Goal: Task Accomplishment & Management: Use online tool/utility

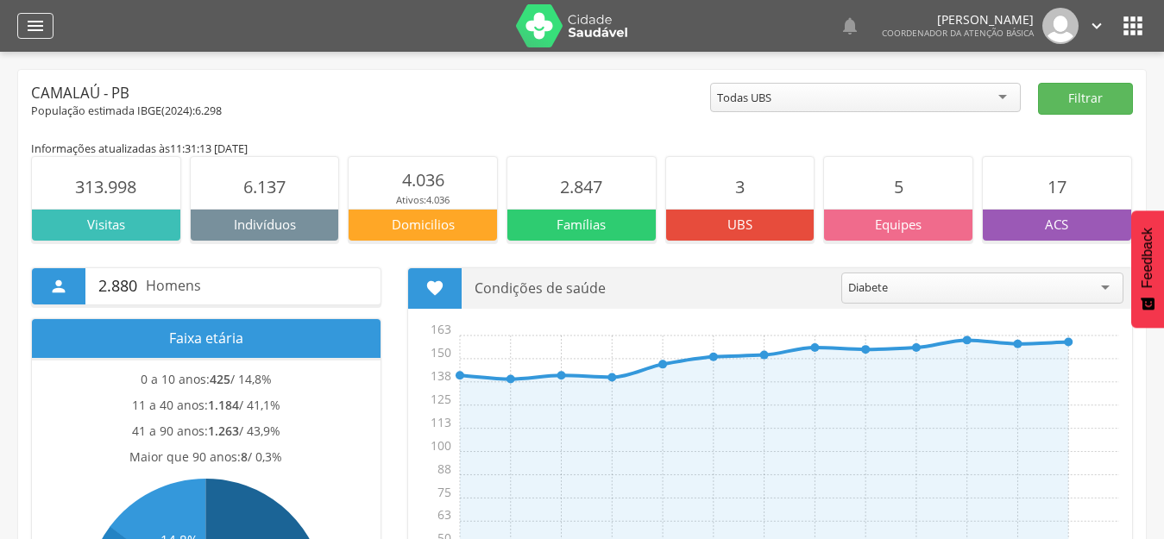
click at [38, 24] on icon "" at bounding box center [35, 26] width 21 height 21
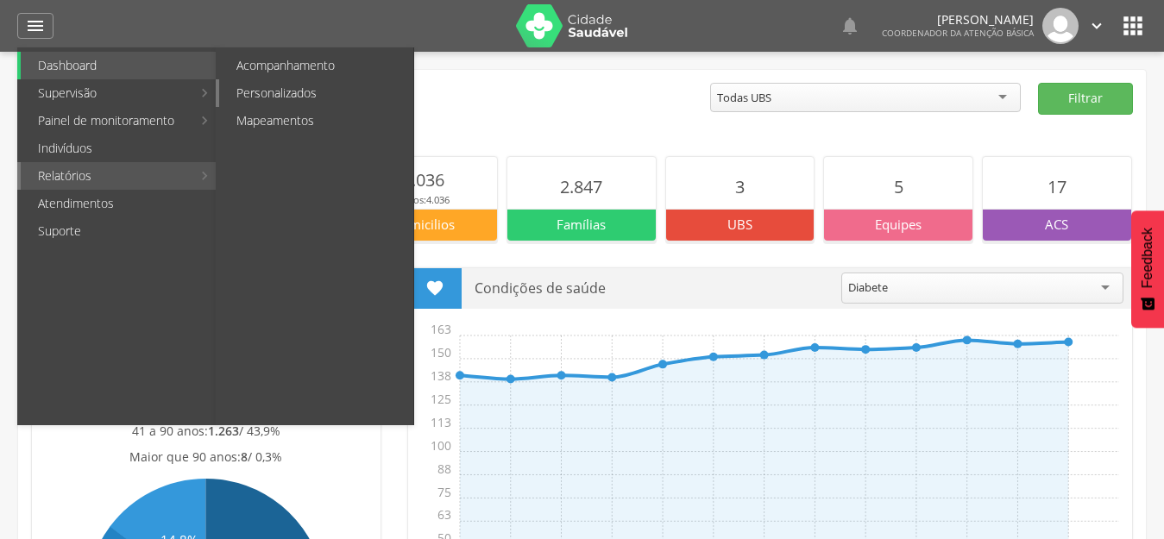
click at [274, 96] on link "Personalizados" at bounding box center [316, 93] width 194 height 28
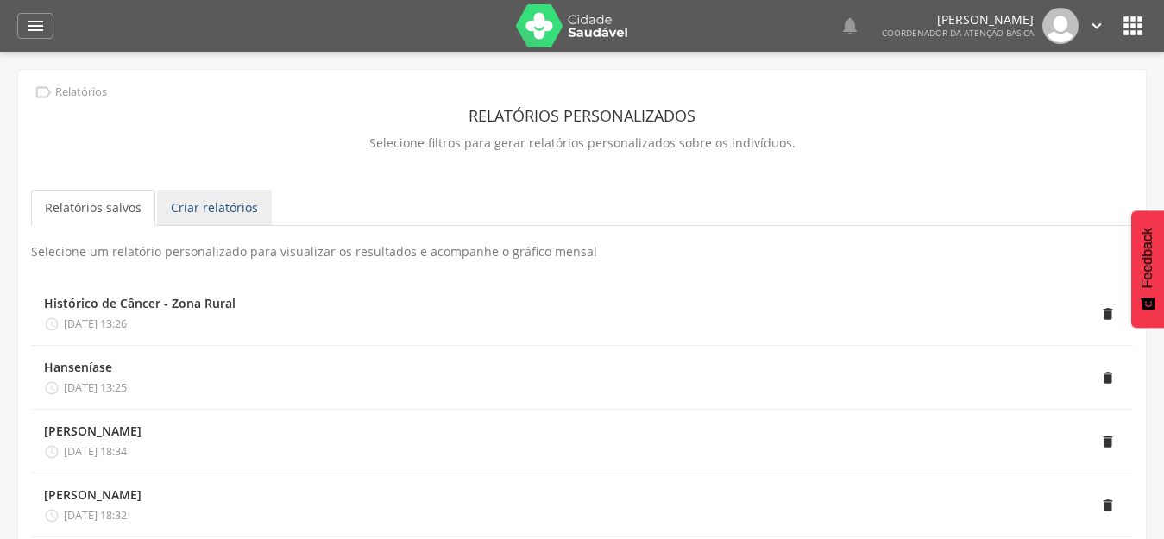
click at [218, 214] on link "Criar relatórios" at bounding box center [214, 208] width 115 height 36
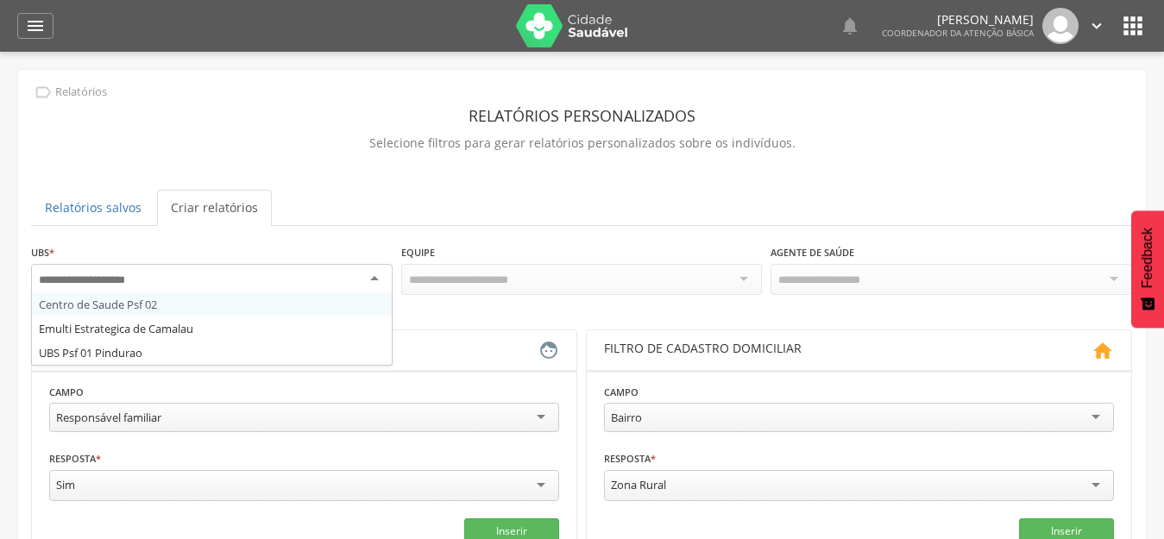
click at [164, 274] on div at bounding box center [212, 279] width 362 height 31
click at [381, 179] on div " Relatórios Relatórios personalizados Selecione filtros para gerar relatórios …" at bounding box center [582, 425] width 1128 height 711
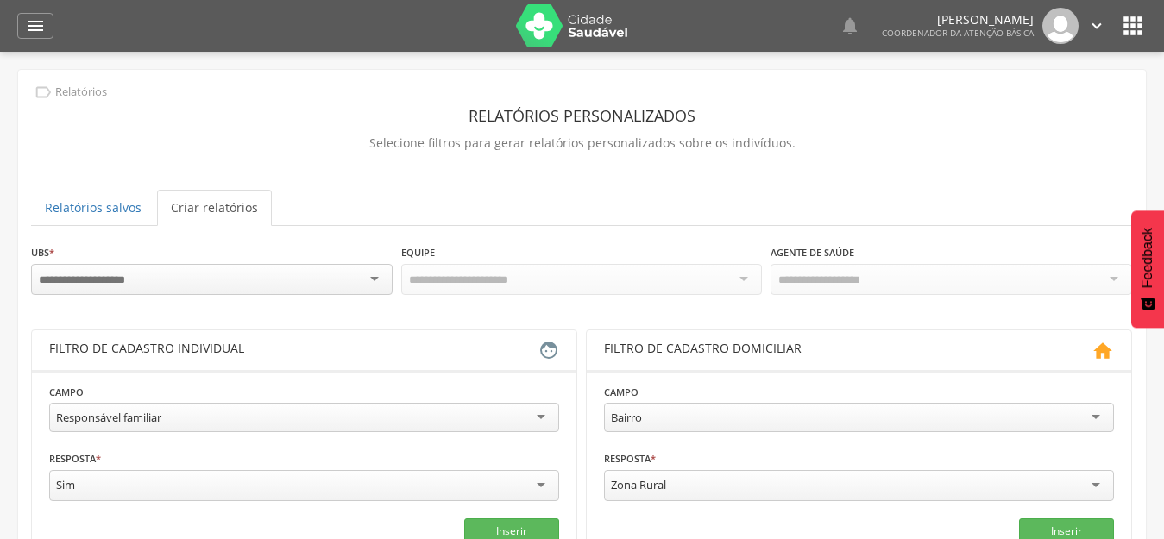
click at [121, 274] on input "select-one" at bounding box center [95, 281] width 113 height 16
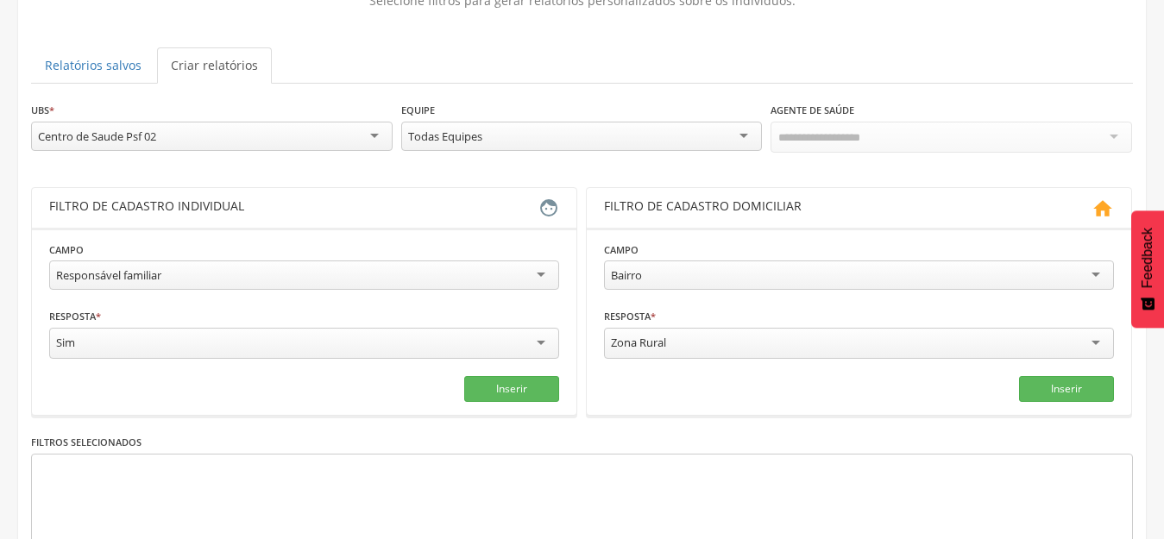
scroll to position [173, 0]
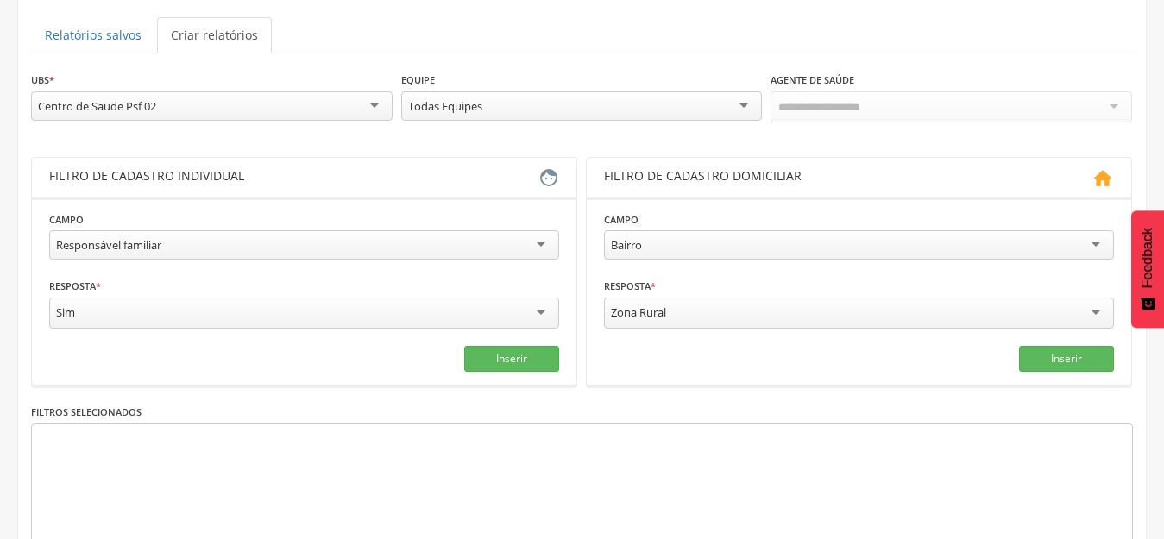
click at [533, 241] on div "Responsável familiar" at bounding box center [304, 244] width 510 height 29
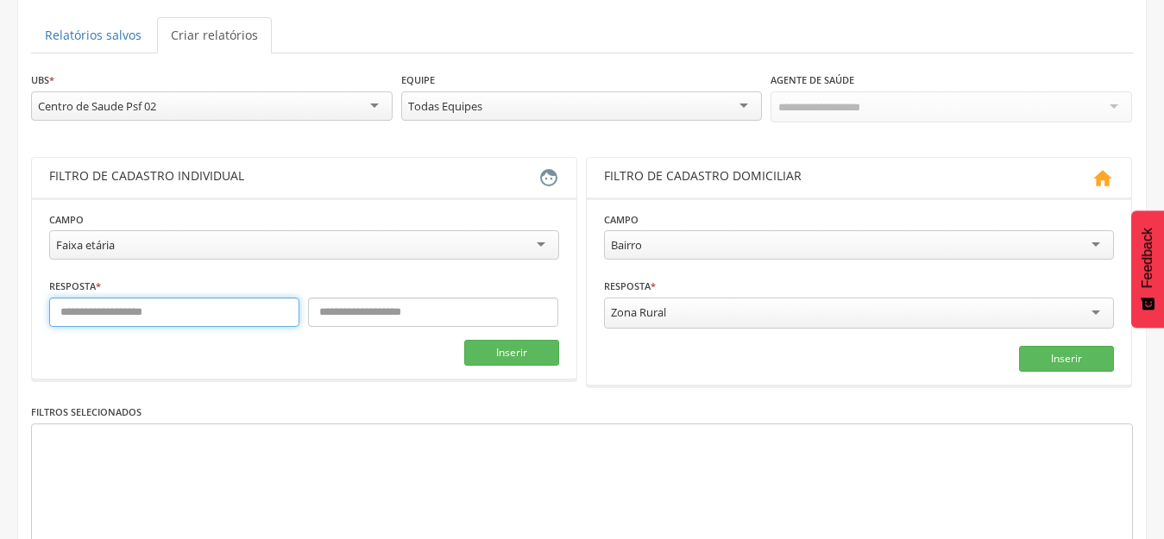
click at [98, 316] on input "text" at bounding box center [174, 312] width 250 height 29
type input "*"
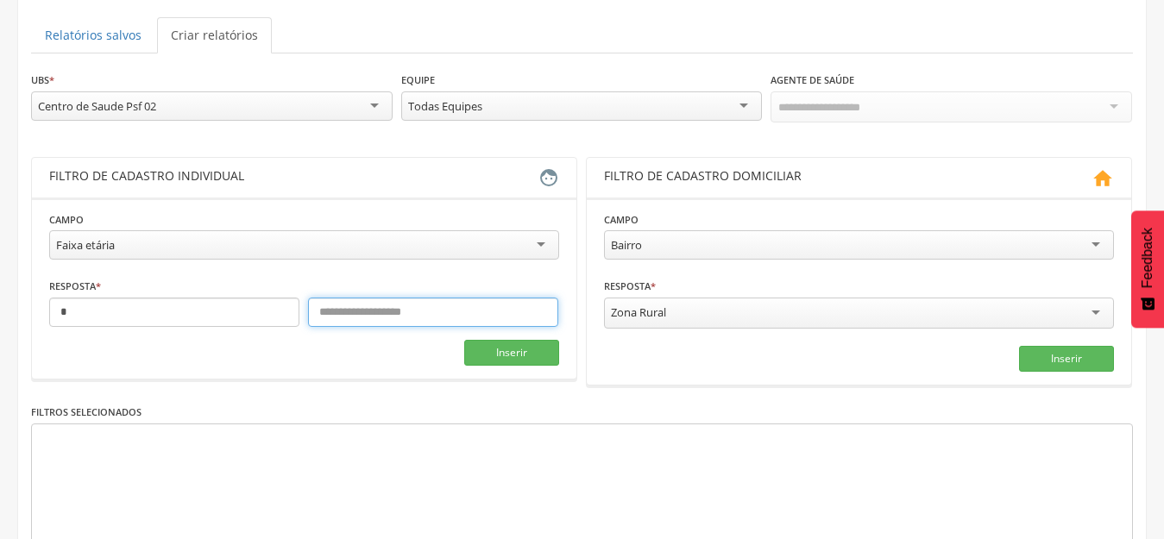
click at [389, 312] on input "text" at bounding box center [433, 312] width 250 height 29
type input "*"
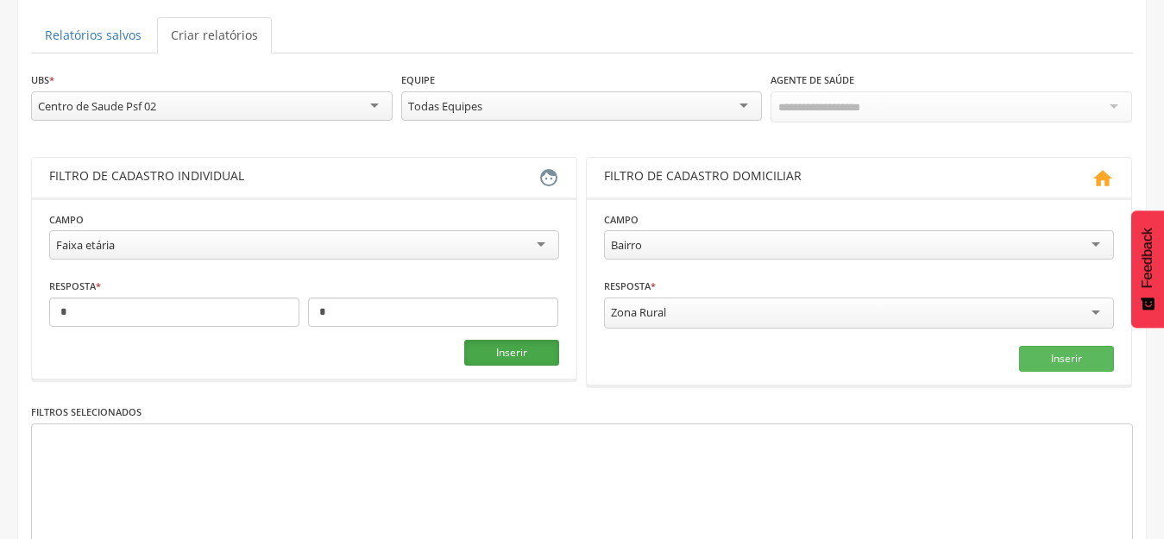
click at [519, 352] on button "Inserir" at bounding box center [511, 353] width 95 height 26
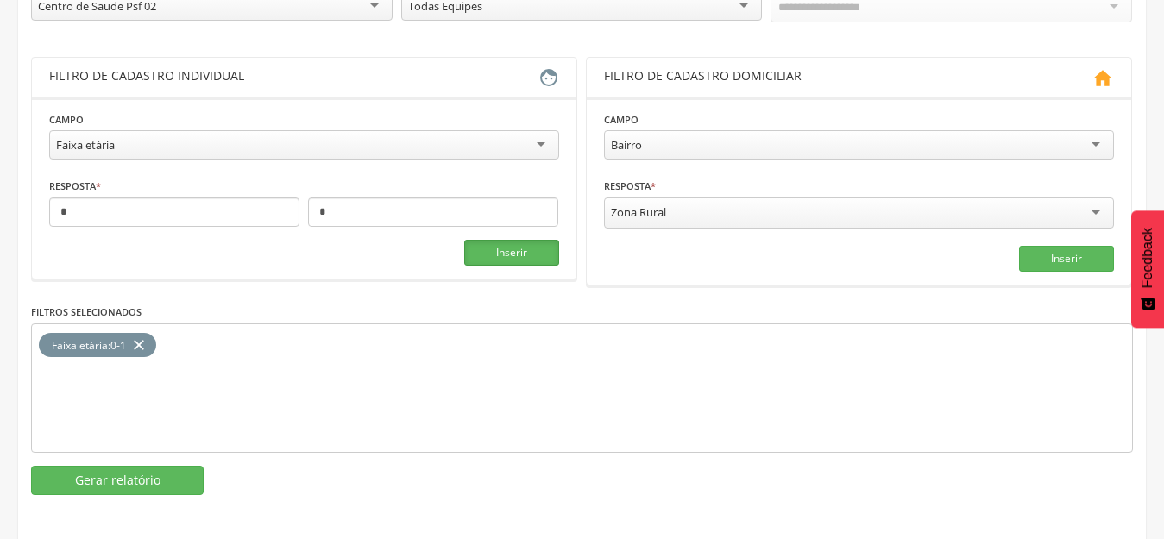
scroll to position [274, 0]
click at [117, 485] on button "Gerar relatório" at bounding box center [117, 479] width 173 height 29
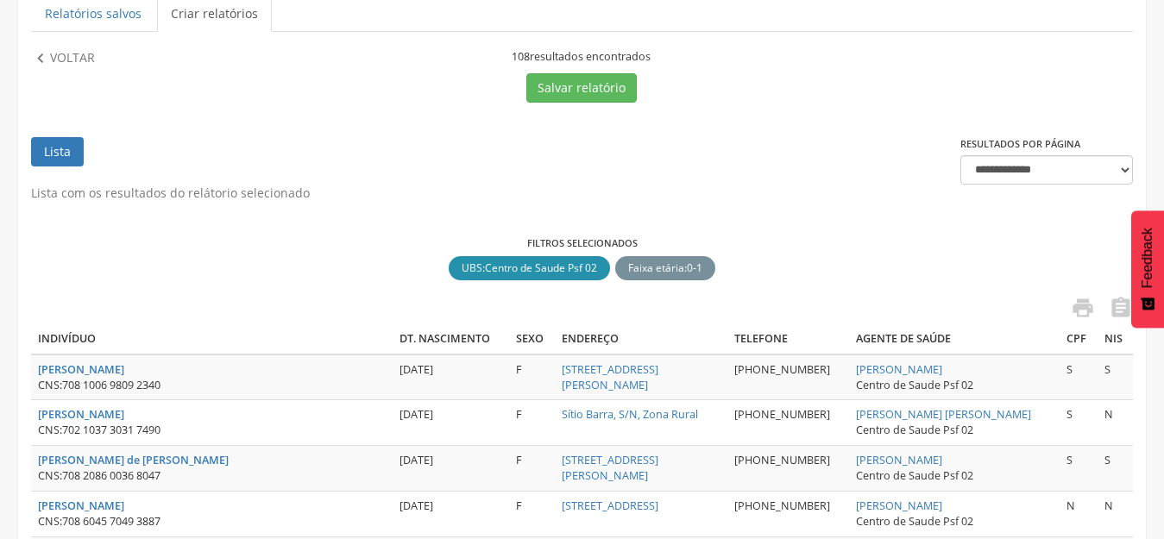
scroll to position [15, 0]
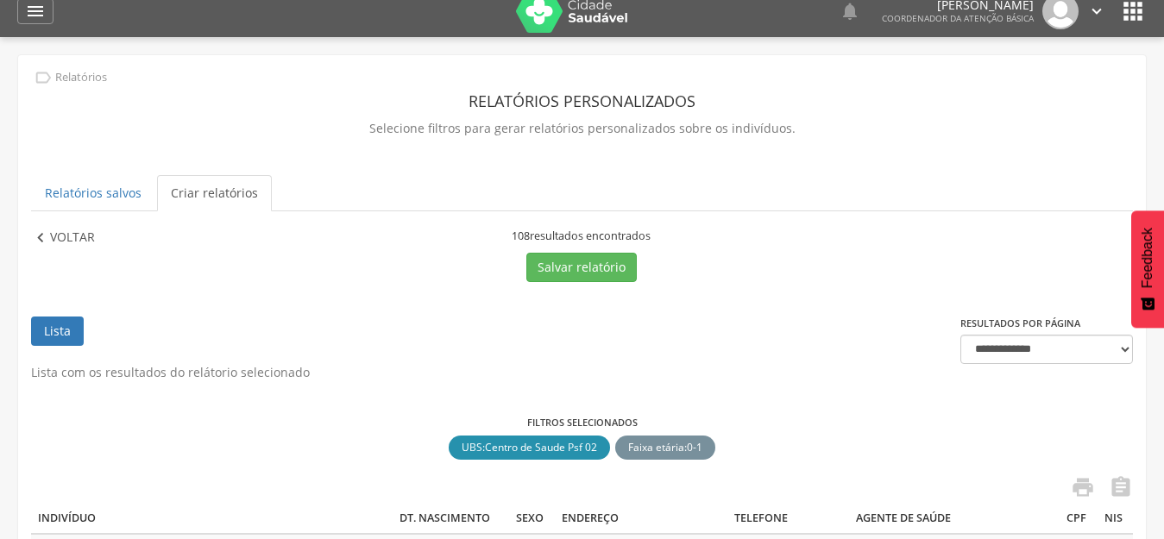
click at [58, 239] on p "Voltar" at bounding box center [72, 238] width 45 height 19
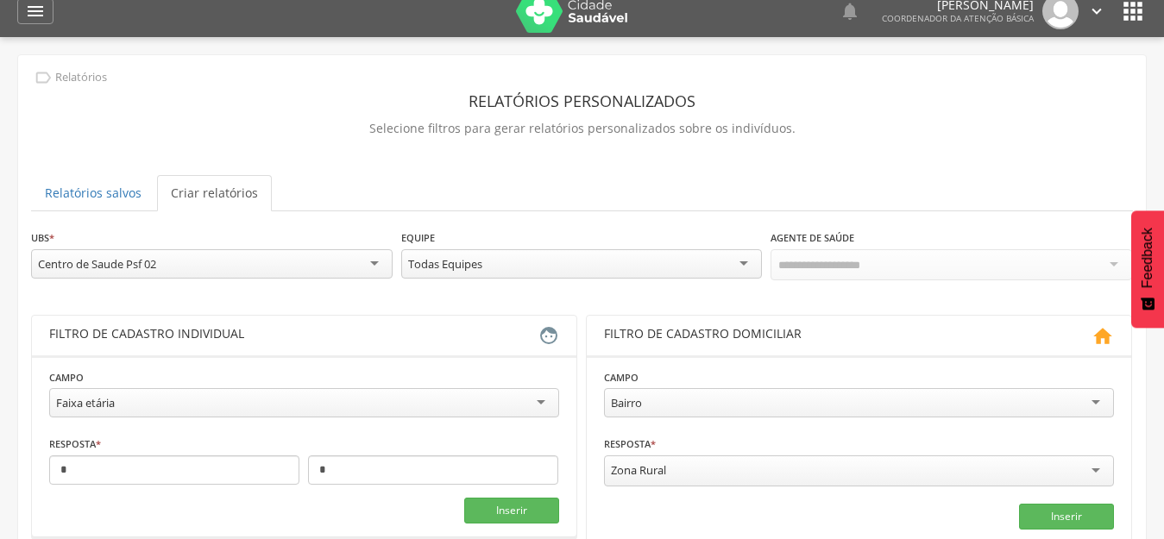
click at [113, 407] on div "Faixa etária" at bounding box center [85, 403] width 59 height 16
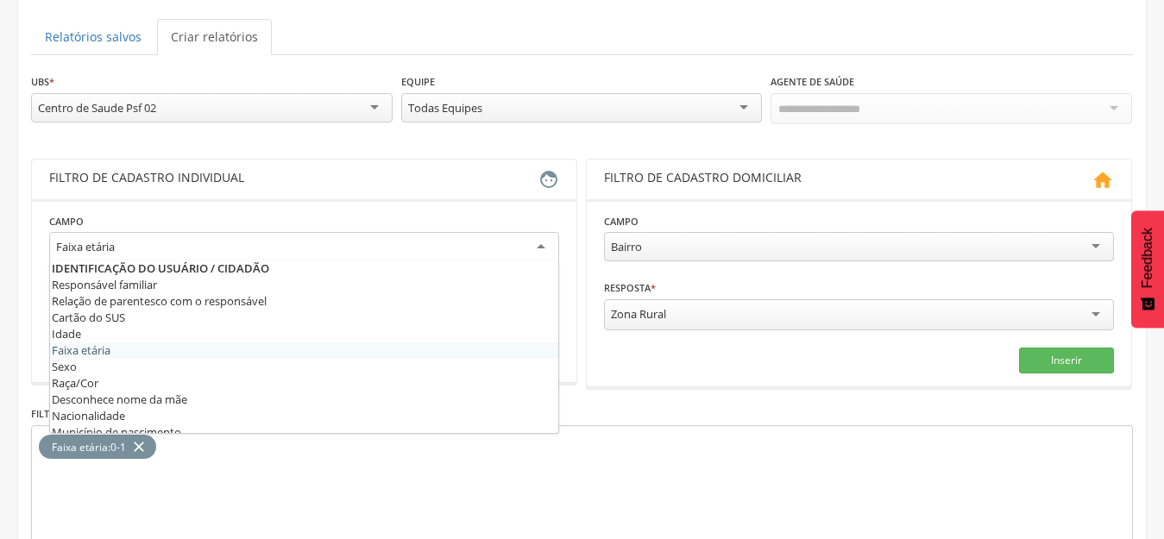
scroll to position [187, 0]
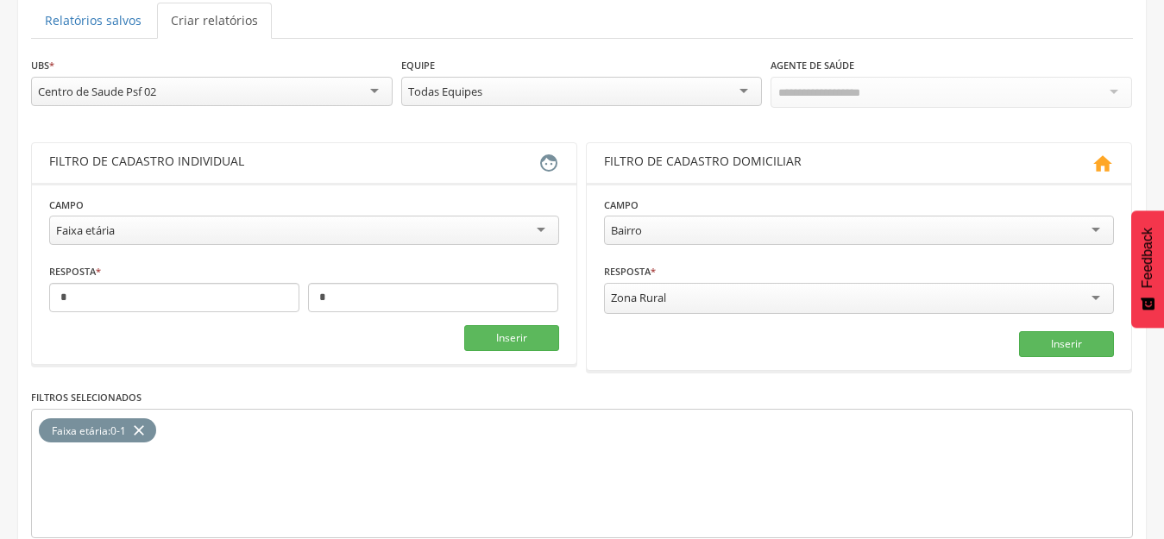
click at [0, 309] on div " Supervisão  Distritos  Ubs Coordenador: - Camalaú / [GEOGRAPHIC_DATA] Inter…" at bounding box center [582, 133] width 1164 height 539
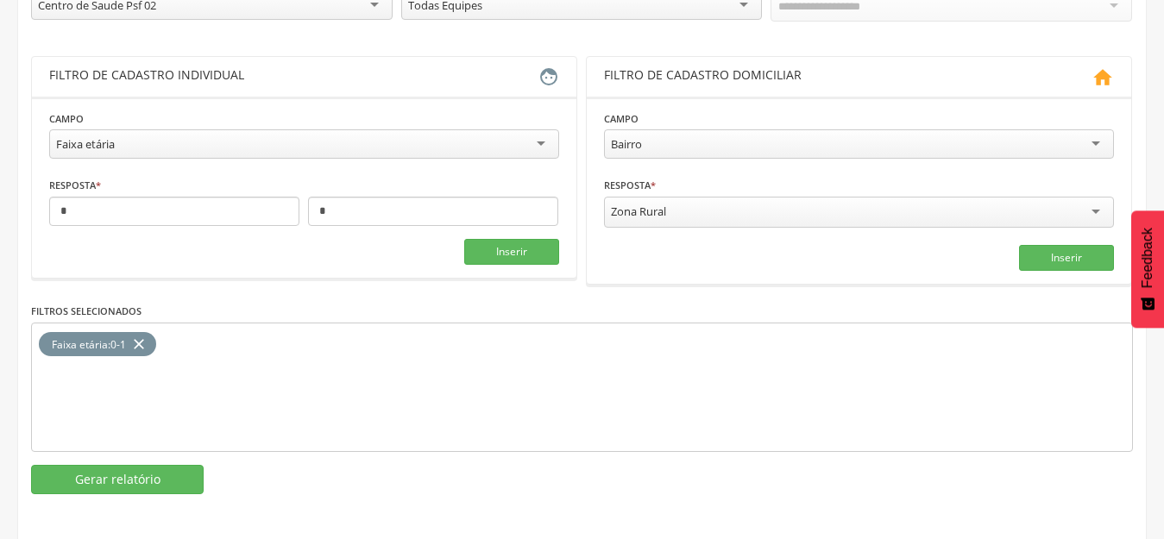
click at [108, 146] on div "Faixa etária" at bounding box center [85, 144] width 59 height 16
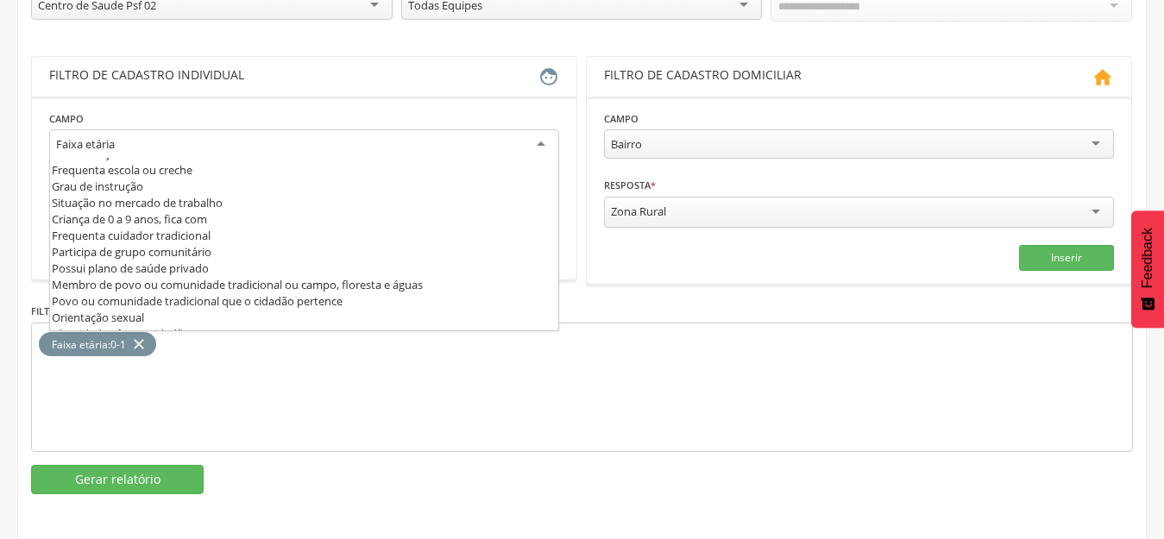
scroll to position [0, 0]
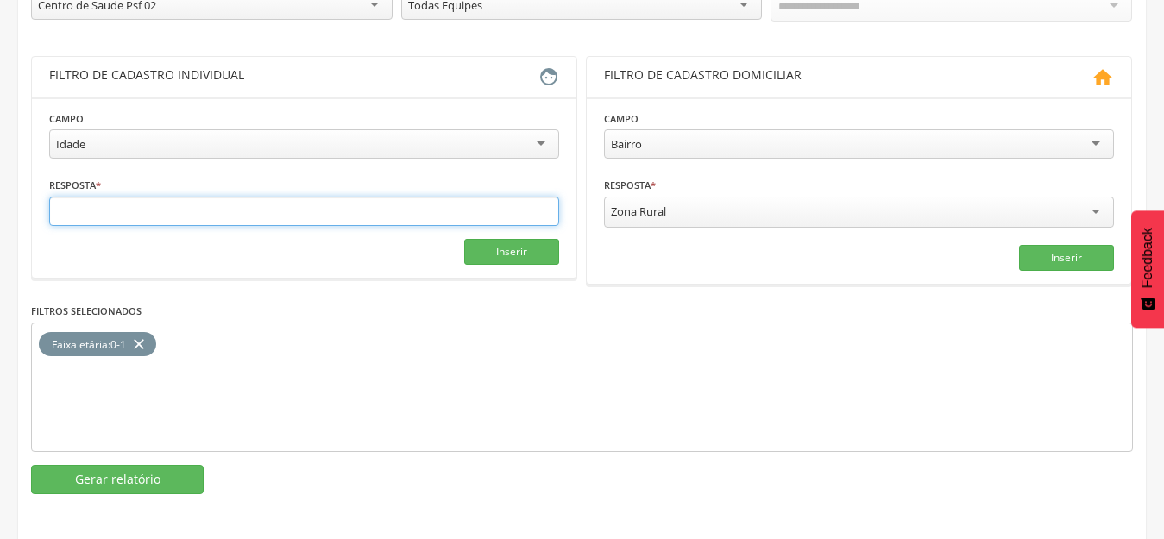
click at [85, 202] on input "text" at bounding box center [304, 211] width 510 height 29
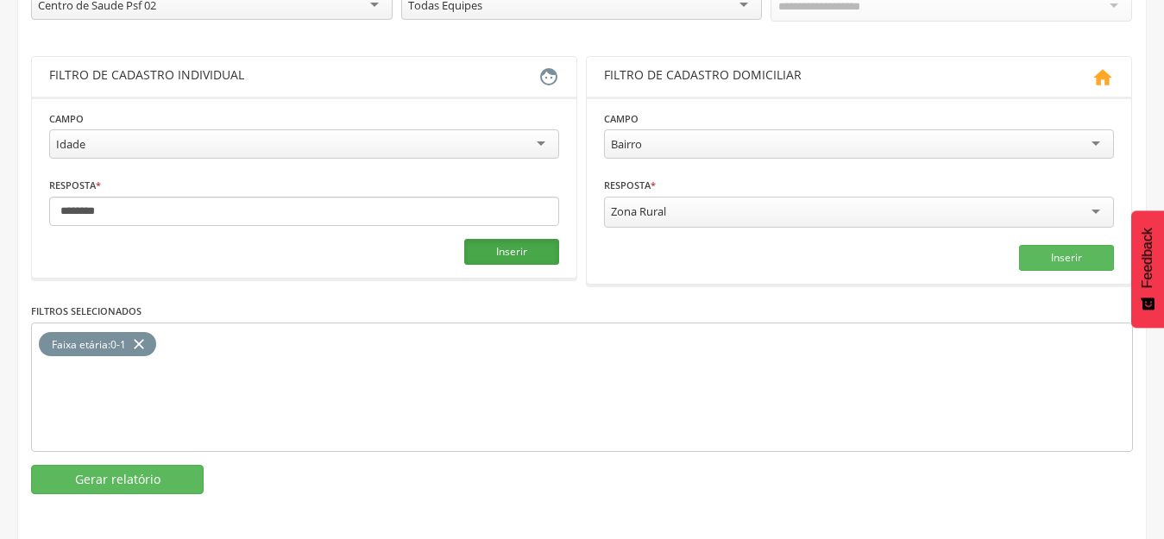
click at [522, 247] on button "Inserir" at bounding box center [511, 252] width 95 height 26
click at [142, 341] on icon "close" at bounding box center [138, 344] width 17 height 25
click at [169, 465] on button "Gerar relatório" at bounding box center [117, 479] width 173 height 29
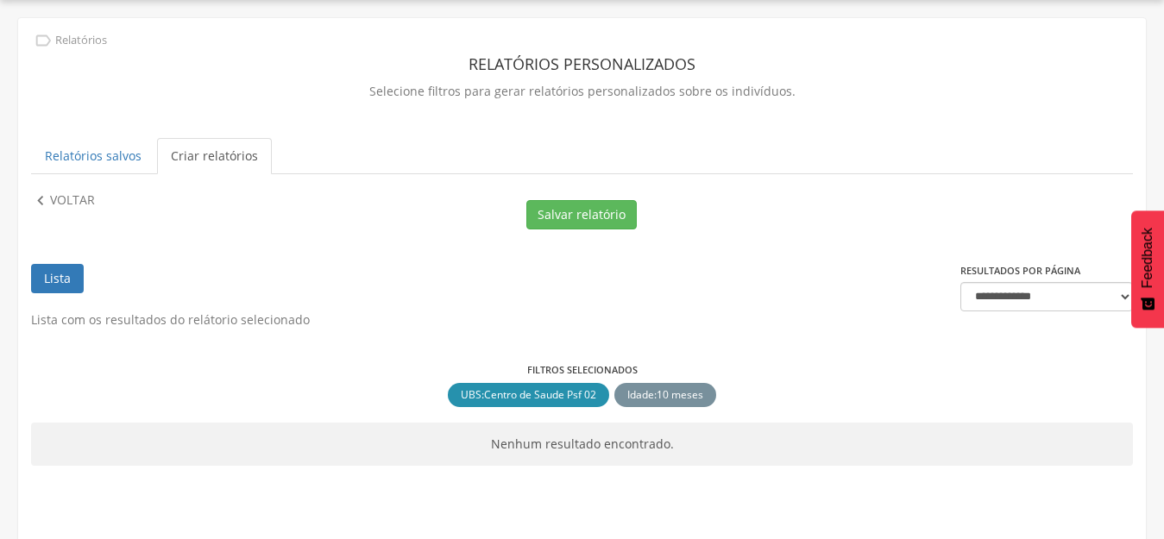
scroll to position [61, 0]
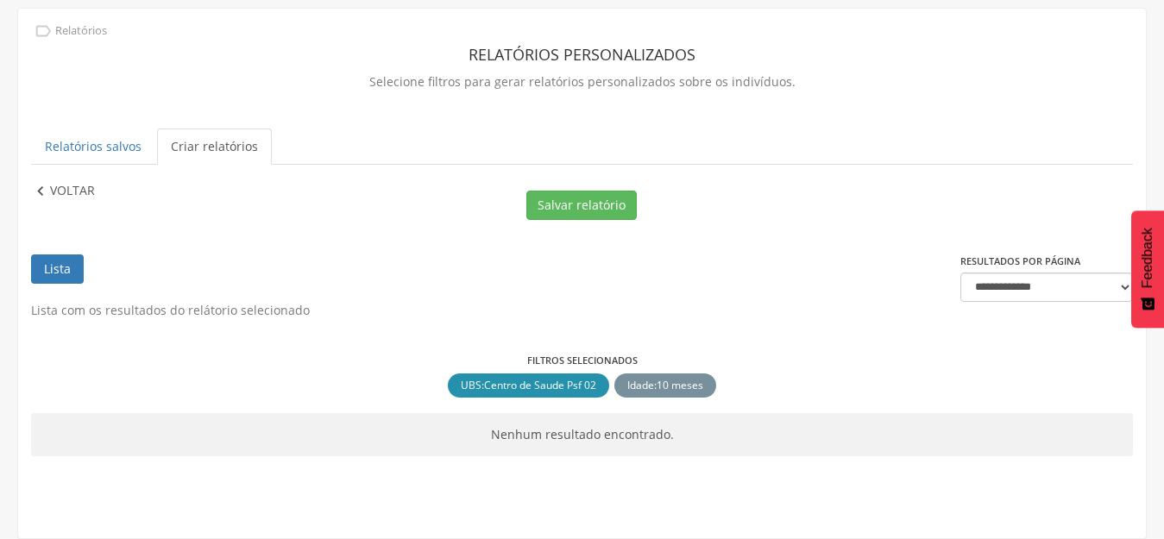
click at [81, 191] on p "Voltar" at bounding box center [72, 191] width 45 height 19
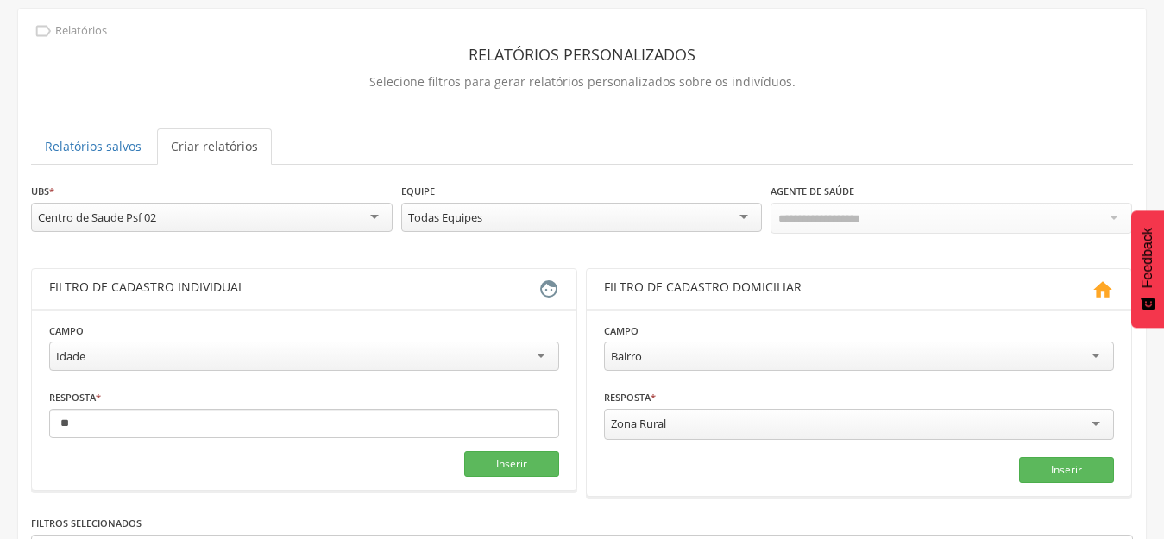
scroll to position [274, 0]
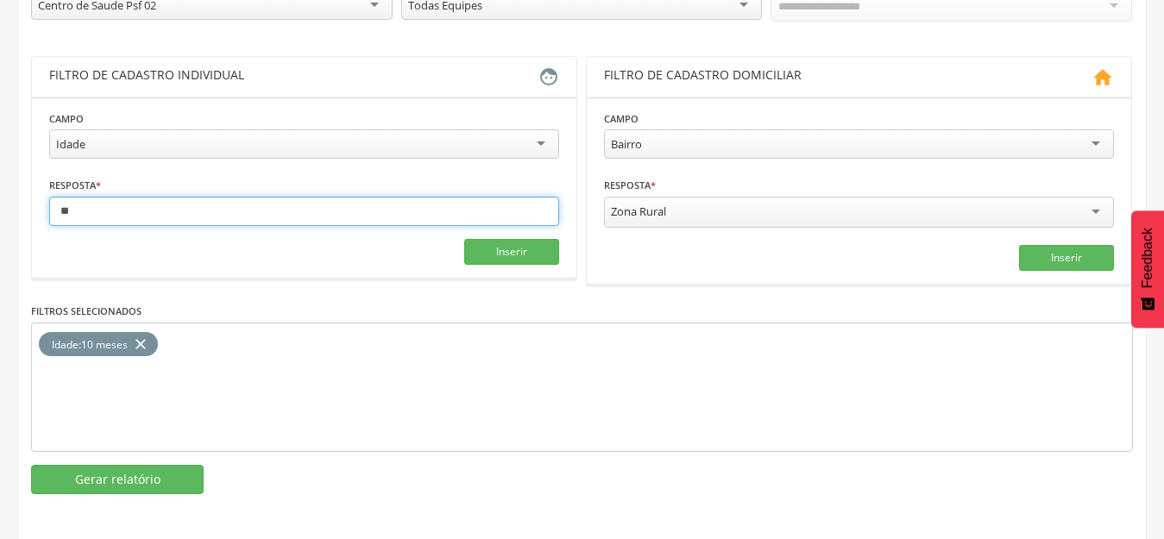
click at [134, 211] on input "**" at bounding box center [304, 211] width 510 height 29
type input "*"
click at [134, 211] on input "text" at bounding box center [304, 211] width 510 height 29
type input "**"
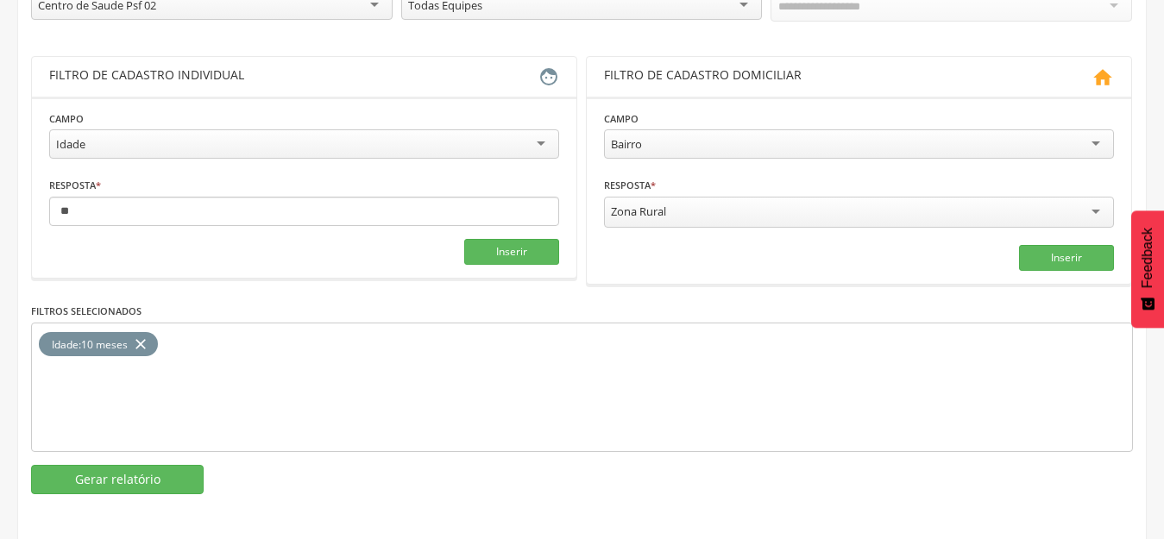
click at [138, 339] on icon "close" at bounding box center [140, 344] width 17 height 25
